Goal: Information Seeking & Learning: Learn about a topic

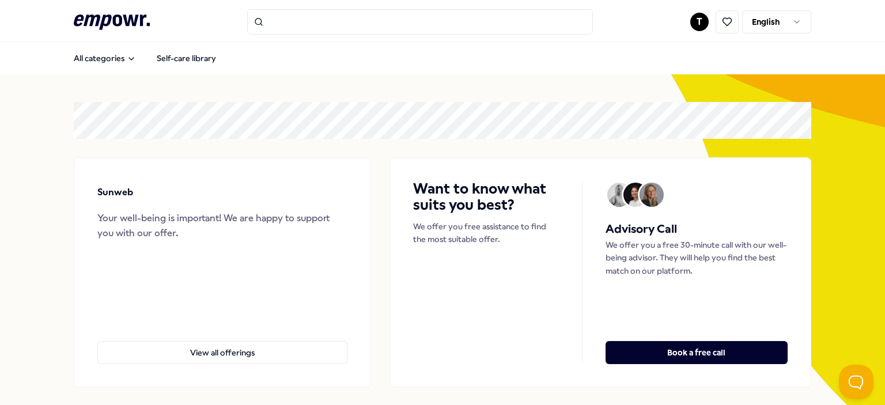
click at [782, 14] on html ".empowr-logo_svg__cls-1{fill:#03032f} T English All categories Self-care librar…" at bounding box center [442, 202] width 885 height 405
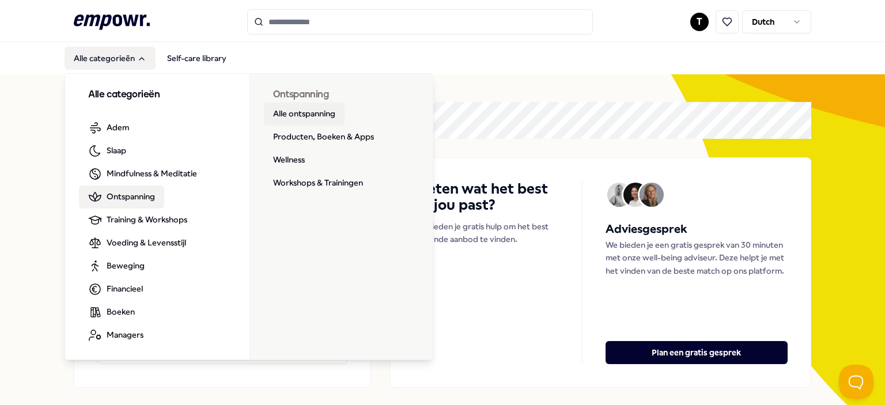
click at [283, 117] on link "Alle ontspanning" at bounding box center [304, 114] width 81 height 23
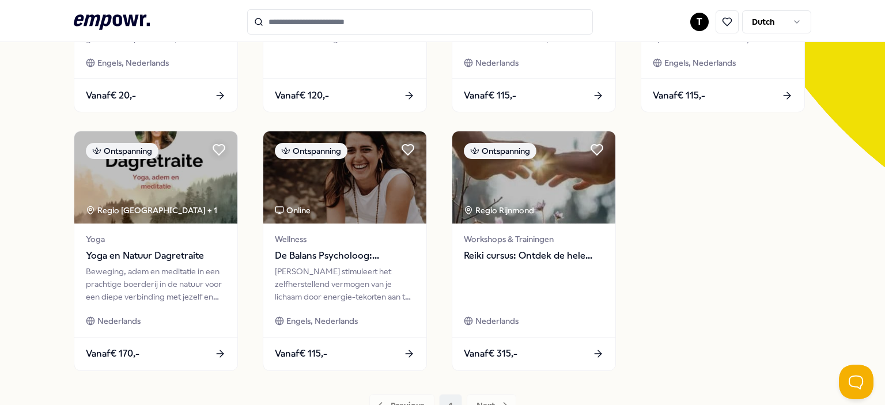
scroll to position [288, 0]
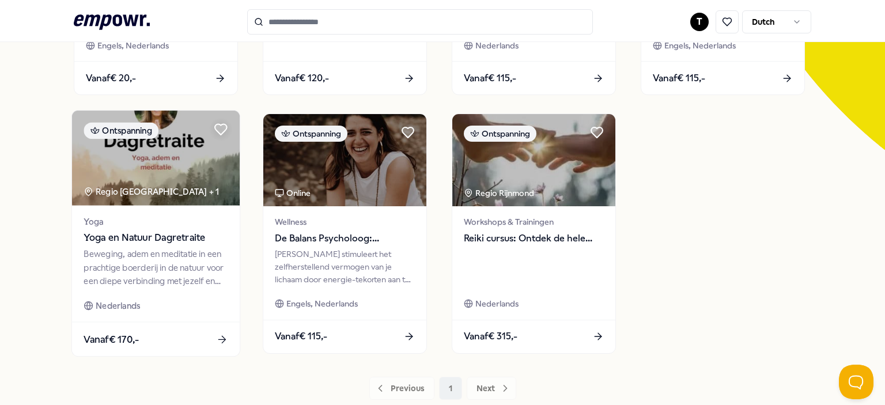
click at [159, 159] on img at bounding box center [156, 158] width 168 height 95
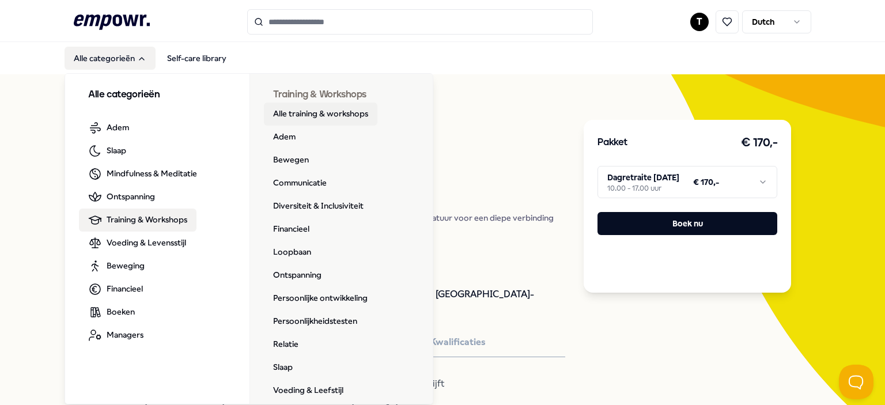
click at [309, 112] on link "Alle training & workshops" at bounding box center [320, 114] width 113 height 23
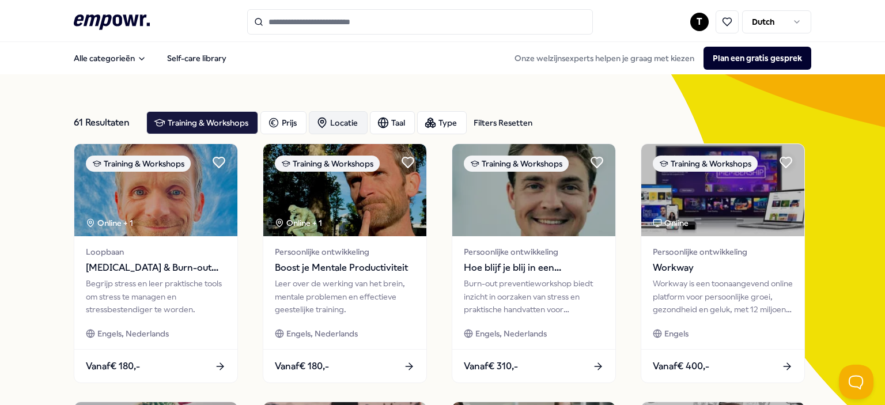
click at [341, 124] on div "Locatie" at bounding box center [338, 122] width 59 height 23
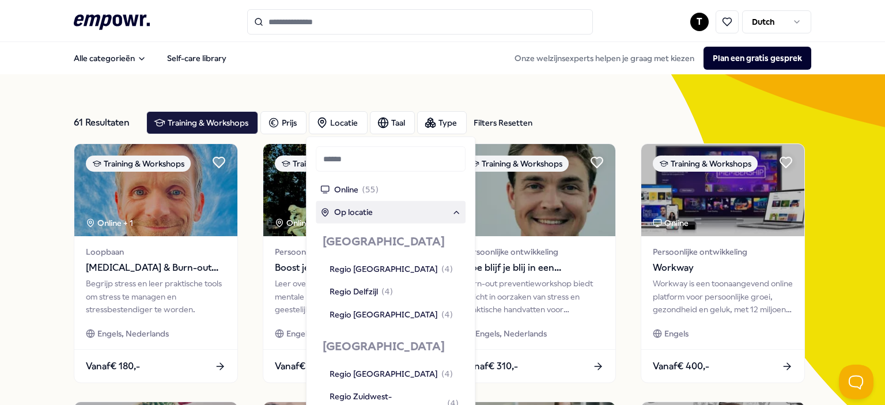
click at [373, 215] on div "Op locatie" at bounding box center [390, 212] width 141 height 13
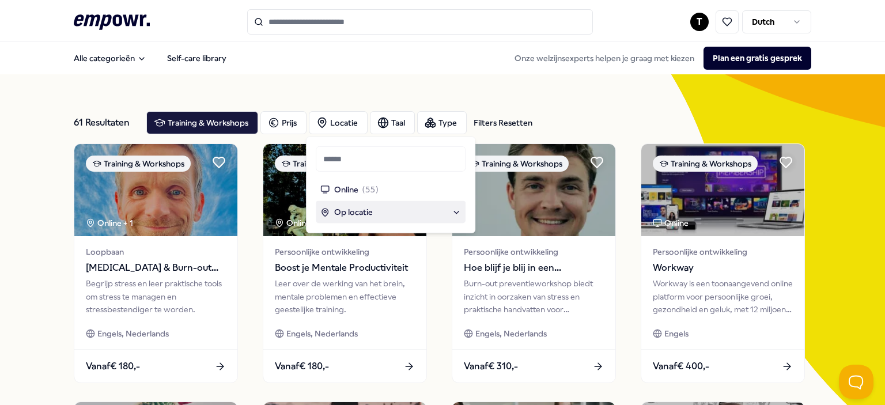
click at [393, 208] on div "Op locatie" at bounding box center [390, 212] width 141 height 13
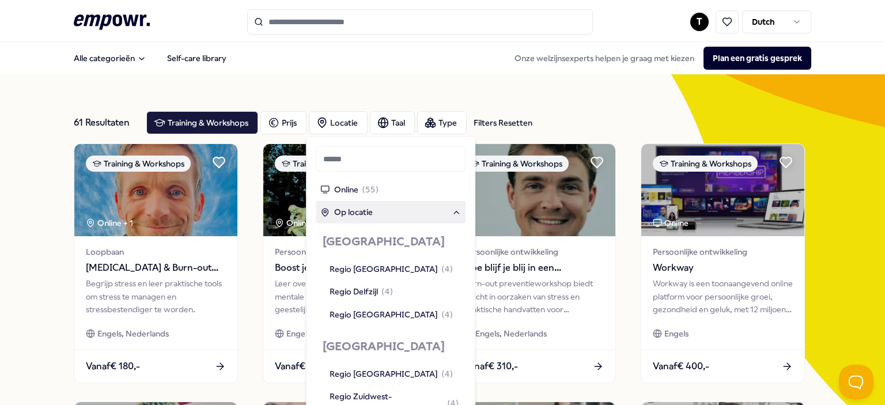
click at [393, 208] on div "Op locatie" at bounding box center [390, 212] width 141 height 13
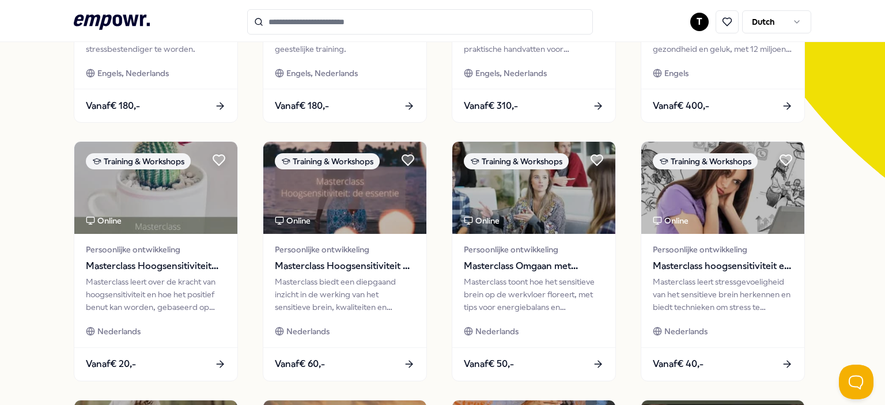
scroll to position [115, 0]
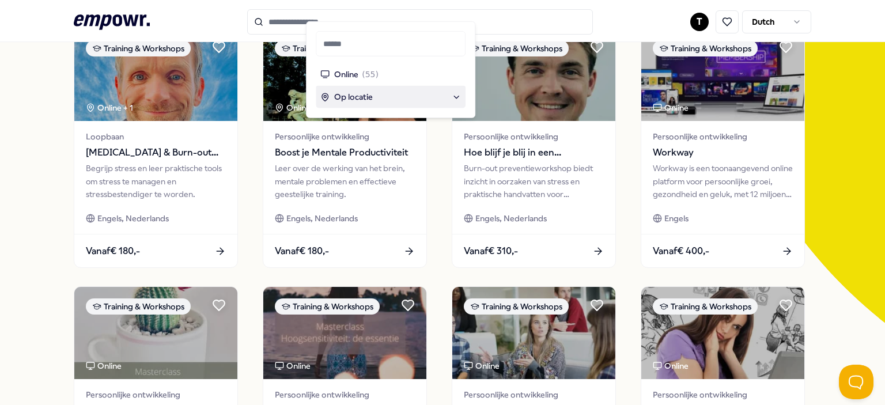
click at [410, 97] on div "Op locatie" at bounding box center [390, 96] width 141 height 13
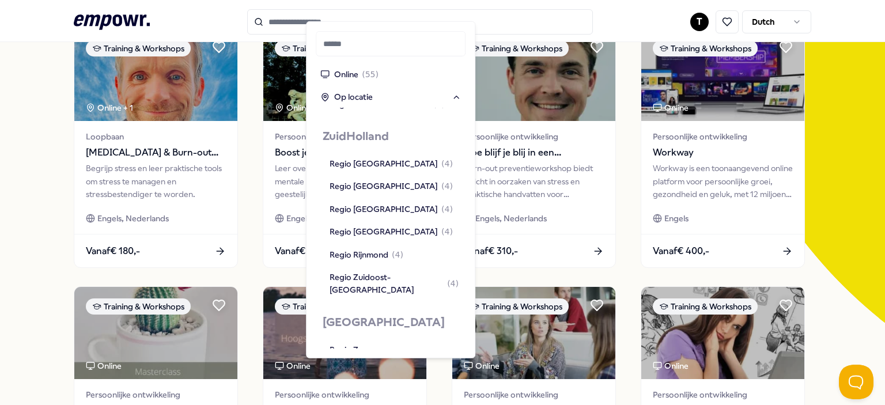
scroll to position [921, 0]
click at [394, 248] on span "( 4 )" at bounding box center [398, 254] width 12 height 13
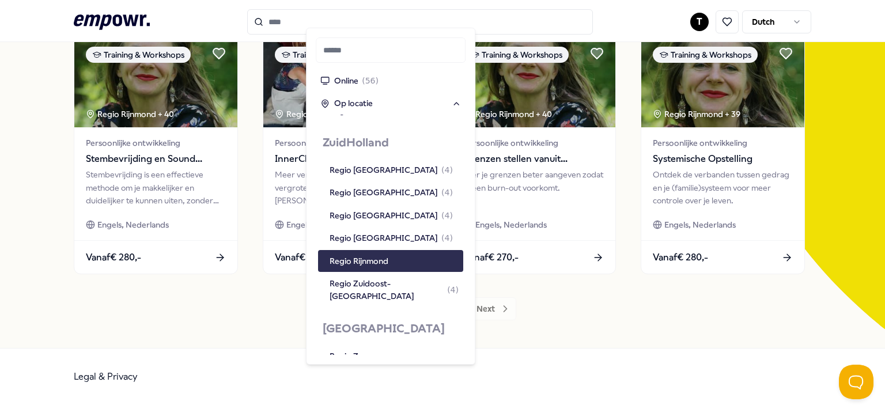
scroll to position [108, 0]
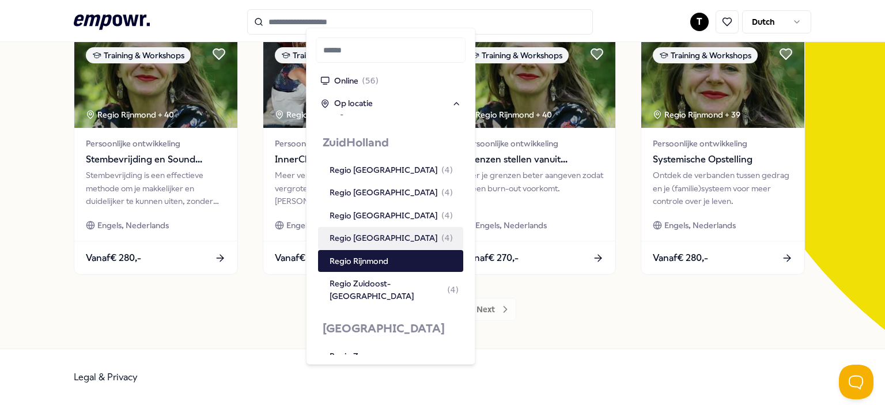
click at [399, 232] on div "Regio Oost-Zuid-Holland ( 4 )" at bounding box center [390, 238] width 123 height 13
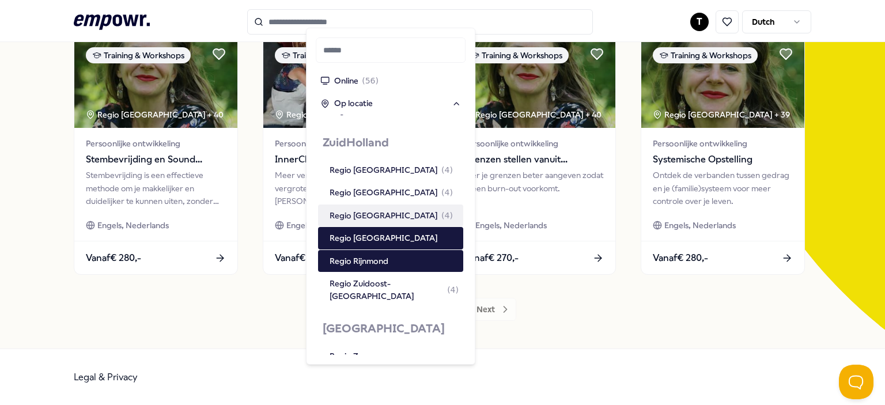
click at [395, 209] on div "Regio Delft ( 4 )" at bounding box center [393, 215] width 129 height 13
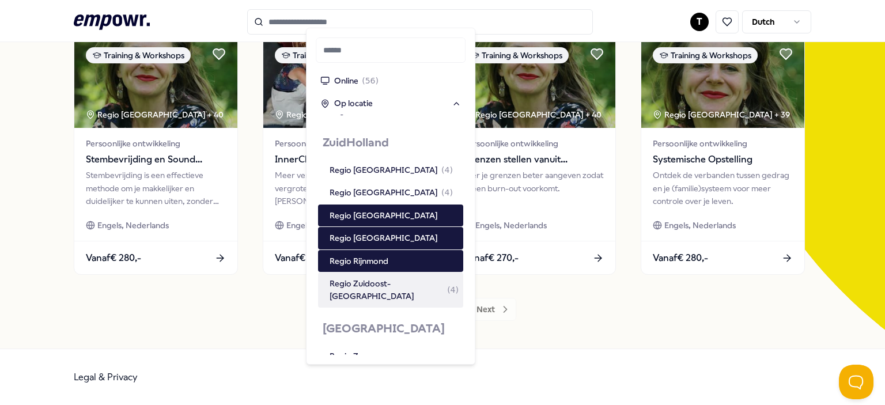
click at [388, 277] on div "Regio Zuidoost-Zuid-Holland ( 4 )" at bounding box center [393, 290] width 129 height 26
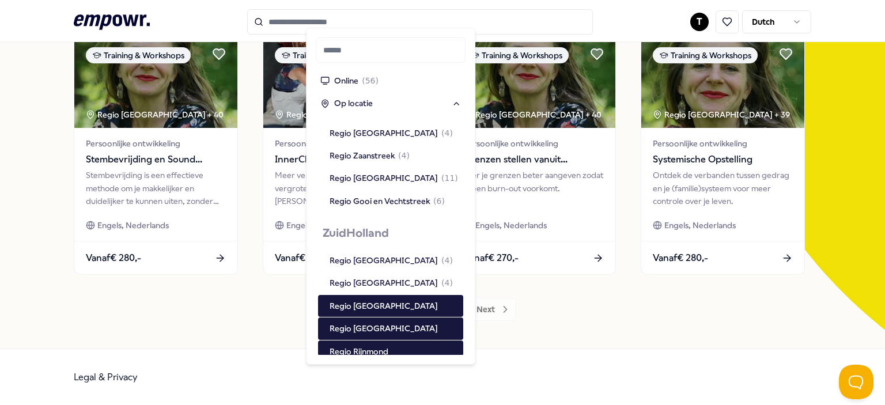
scroll to position [806, 0]
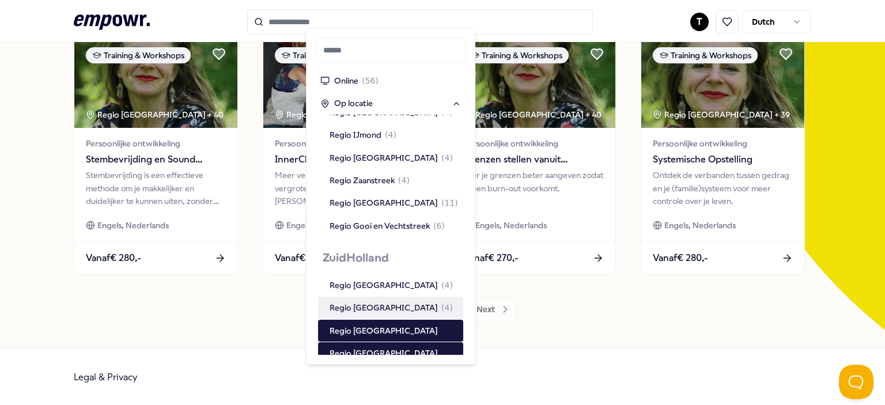
click at [441, 301] on span "( 4 )" at bounding box center [447, 307] width 12 height 13
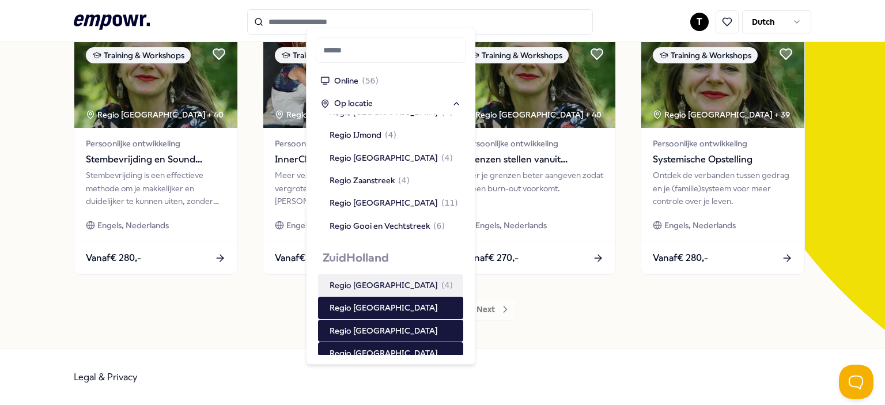
click at [398, 279] on div "Regio Leiden ( 4 )" at bounding box center [393, 285] width 129 height 13
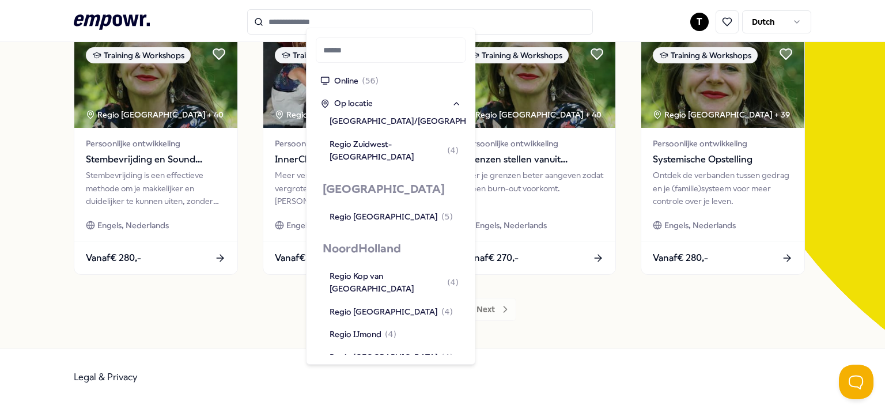
scroll to position [633, 0]
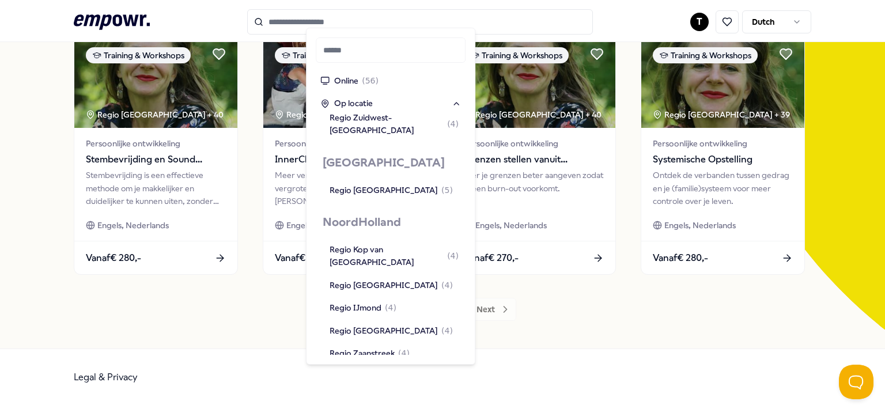
click at [389, 369] on div "Regio Groot-Amsterdam ( 11 )" at bounding box center [393, 375] width 128 height 13
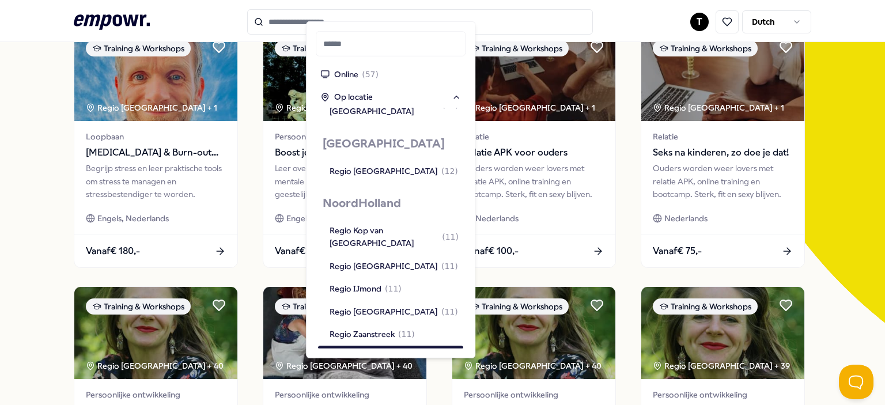
click at [59, 164] on div "11 Resultaten Filters Resetten Training & Workshops Prijs Locatie Taal Type Fil…" at bounding box center [442, 408] width 885 height 899
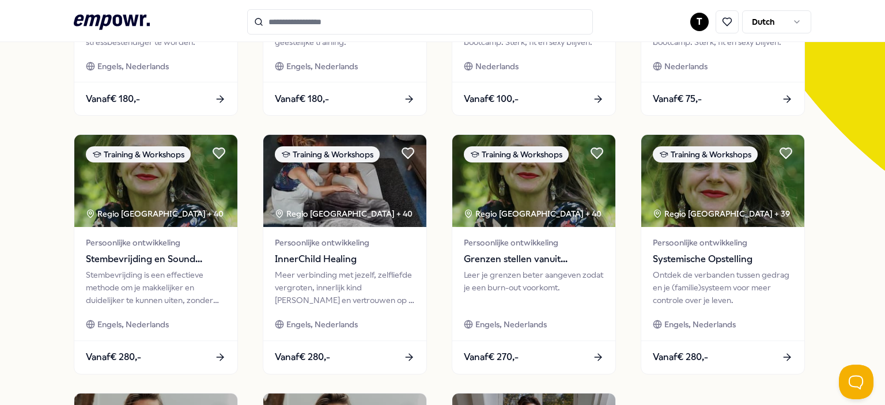
scroll to position [0, 0]
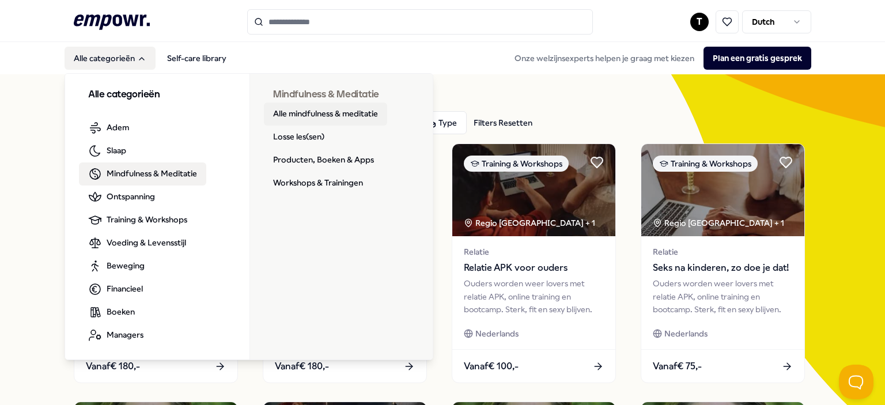
click at [339, 108] on link "Alle mindfulness & meditatie" at bounding box center [325, 114] width 123 height 23
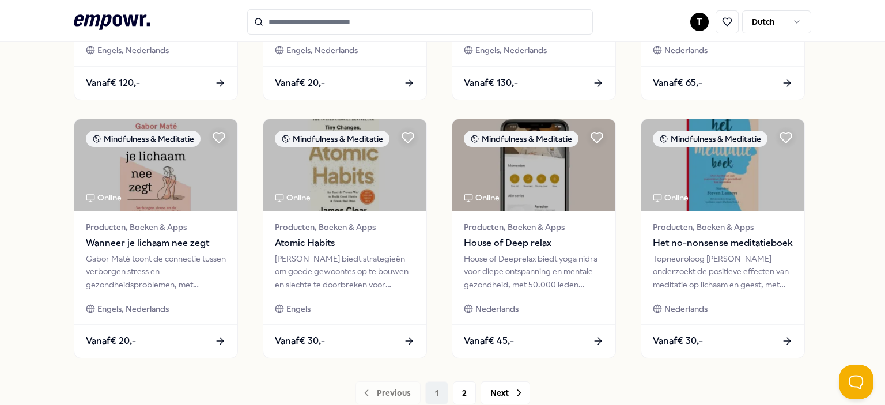
scroll to position [576, 0]
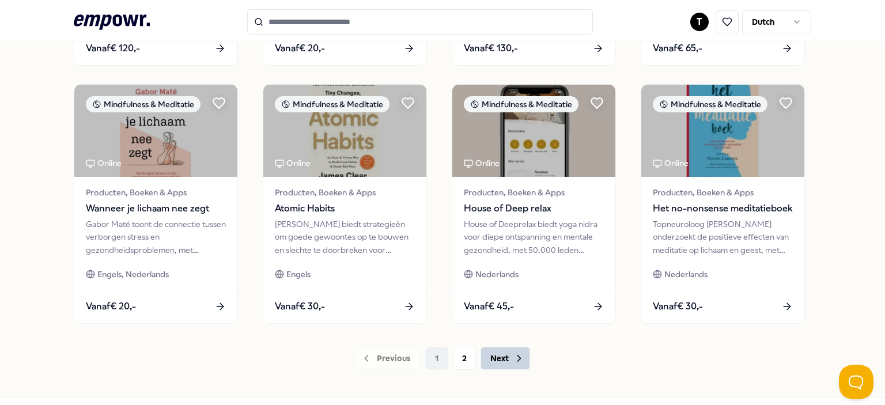
click at [507, 361] on button "Next" at bounding box center [505, 358] width 50 height 23
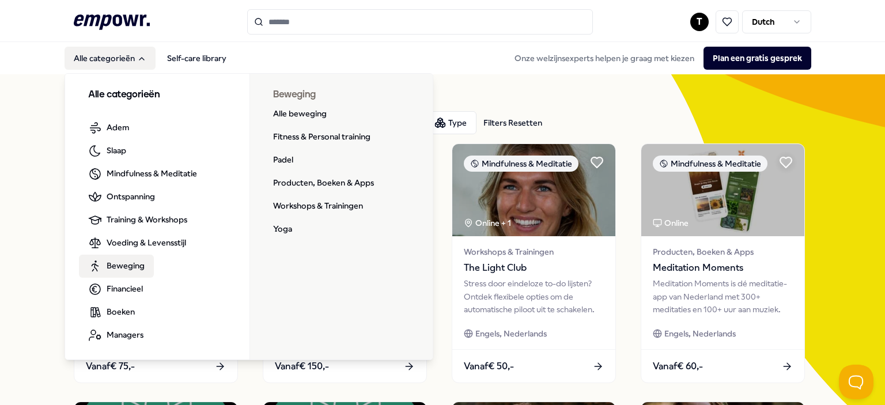
click at [139, 266] on span "Beweging" at bounding box center [126, 265] width 38 height 13
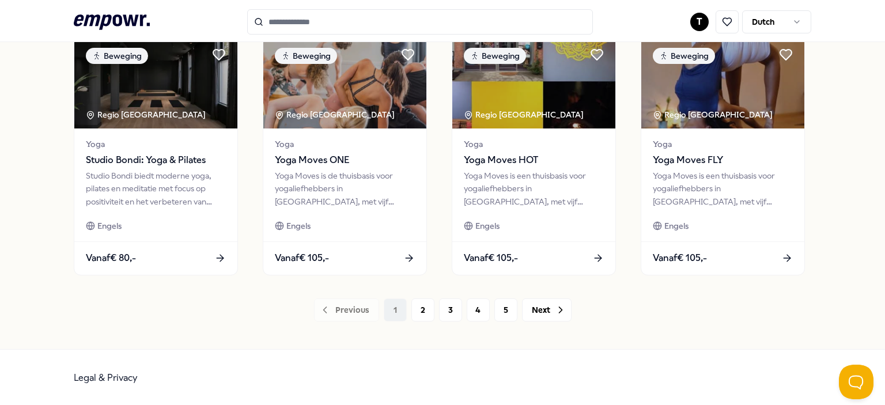
scroll to position [279, 0]
